Goal: Check status

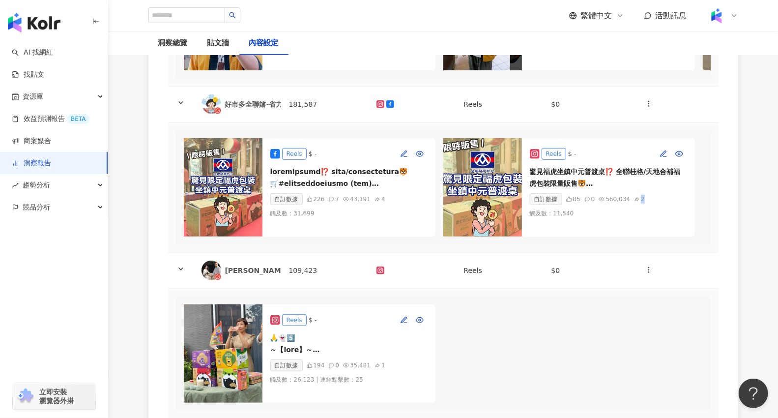
scroll to position [0, 156]
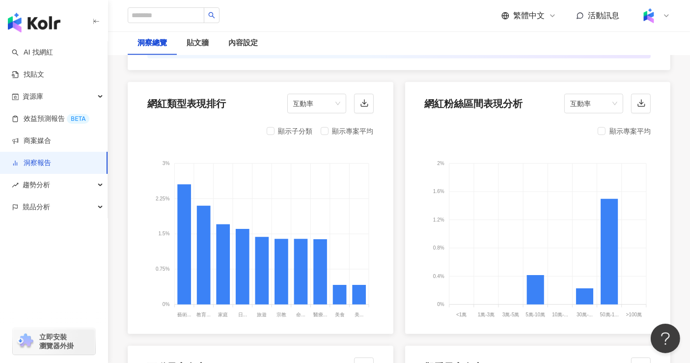
scroll to position [1037, 0]
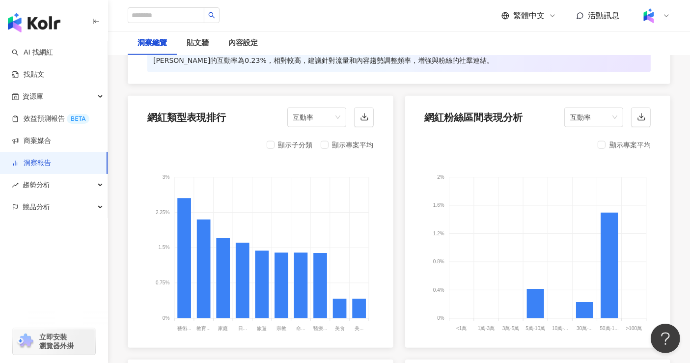
click at [275, 147] on div "顯示子分類" at bounding box center [290, 145] width 46 height 12
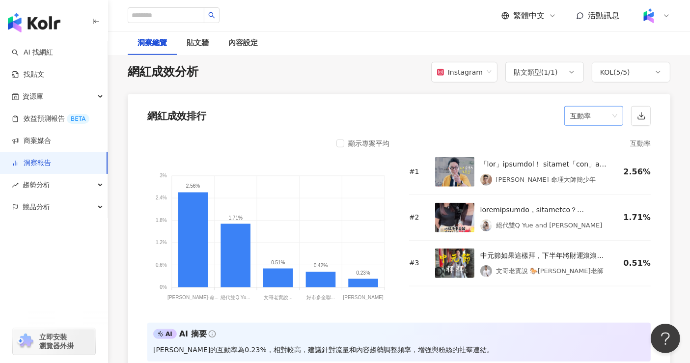
scroll to position [764, 0]
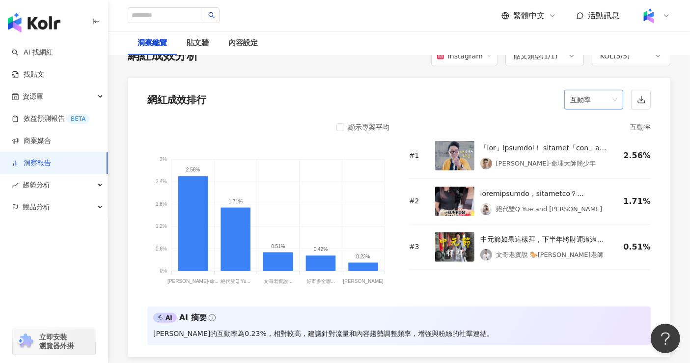
drag, startPoint x: 600, startPoint y: 103, endPoint x: 582, endPoint y: 107, distance: 18.2
click at [600, 103] on span "互動率" at bounding box center [593, 99] width 47 height 19
drag, startPoint x: 591, startPoint y: 201, endPoint x: 592, endPoint y: 211, distance: 9.9
click at [591, 201] on div "觀看率" at bounding box center [593, 205] width 43 height 11
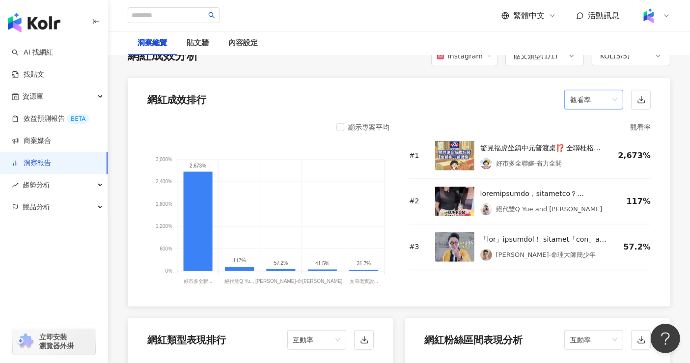
click at [585, 103] on span "觀看率" at bounding box center [593, 99] width 47 height 19
click at [595, 194] on div "觸及率" at bounding box center [593, 197] width 43 height 11
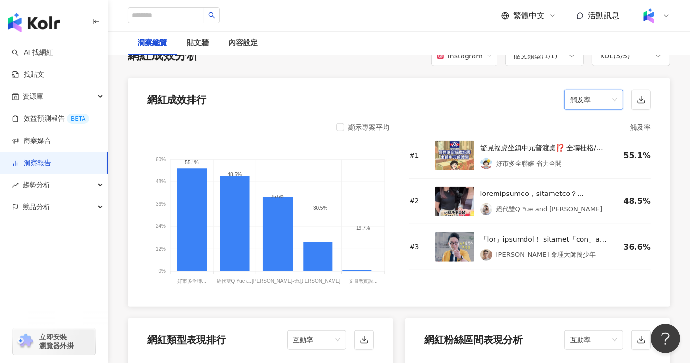
click at [591, 103] on span "觸及率" at bounding box center [593, 99] width 47 height 19
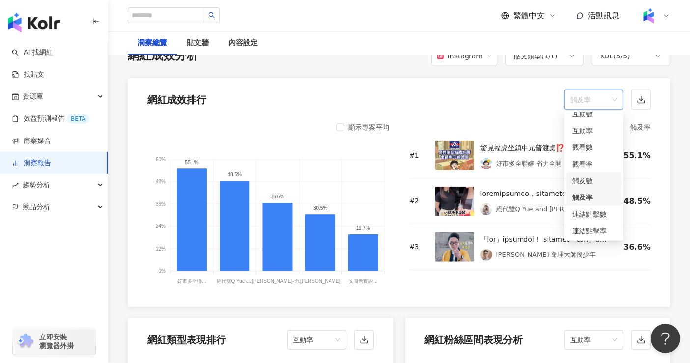
click at [597, 178] on div "觸及數" at bounding box center [593, 180] width 43 height 11
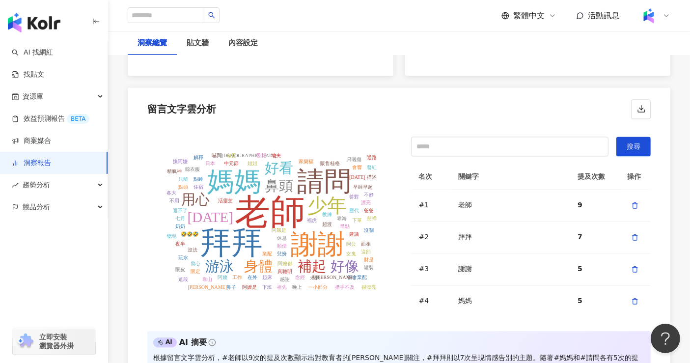
scroll to position [2129, 0]
